Goal: Navigation & Orientation: Find specific page/section

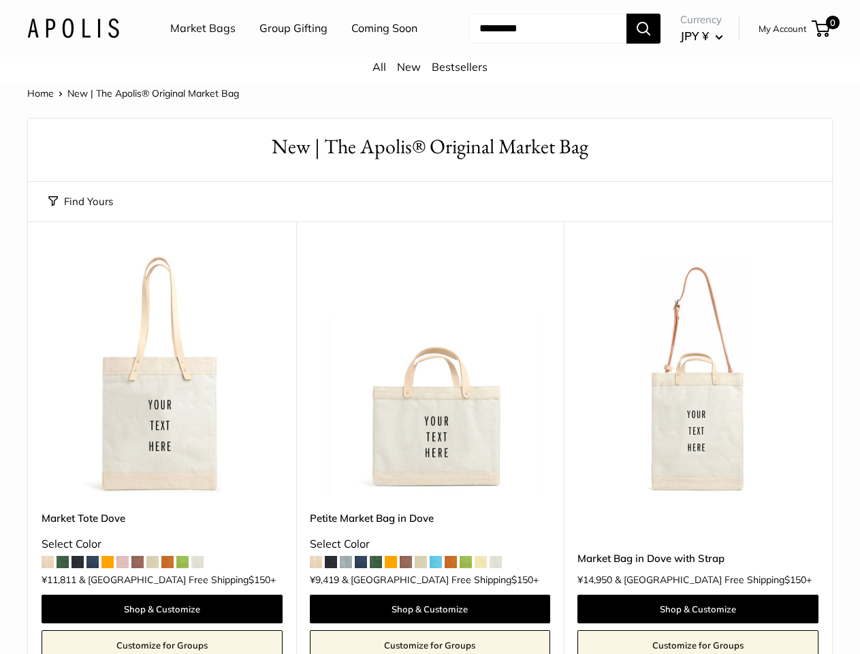
click at [430, 50] on nav "Market Bags Group Gifting Coming Soon" at bounding box center [306, 29] width 326 height 44
click at [292, 50] on ul "Market Bags Group Gifting Coming Soon" at bounding box center [305, 29] width 271 height 44
click at [531, 44] on input "Search..." at bounding box center [548, 29] width 158 height 30
click at [80, 211] on button "Find Yours" at bounding box center [80, 201] width 65 height 19
